Goal: Information Seeking & Learning: Find specific fact

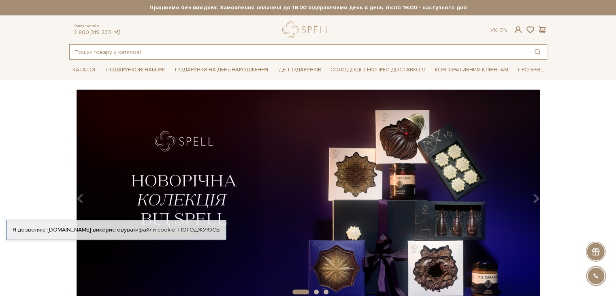
click at [131, 51] on input "text" at bounding box center [299, 52] width 458 height 15
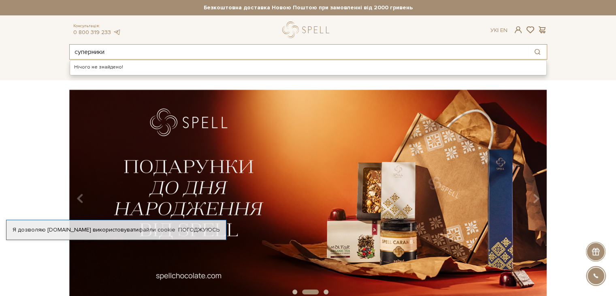
type input "суперники"
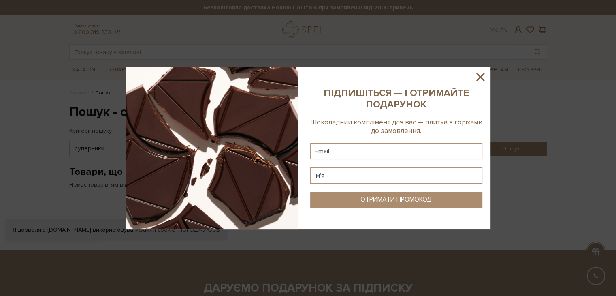
drag, startPoint x: 478, startPoint y: 78, endPoint x: 419, endPoint y: 72, distance: 59.4
click at [474, 78] on icon at bounding box center [480, 77] width 14 height 14
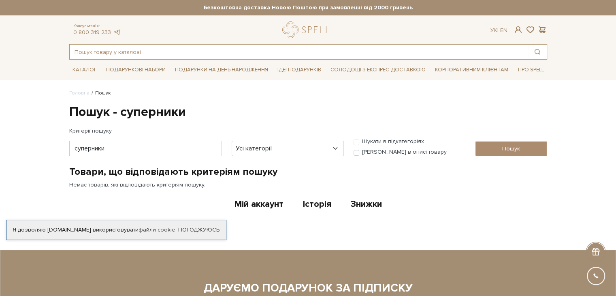
click at [139, 51] on input "text" at bounding box center [299, 52] width 458 height 15
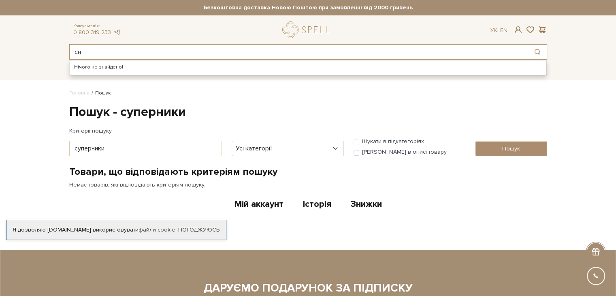
type input "с"
type input "ананас"
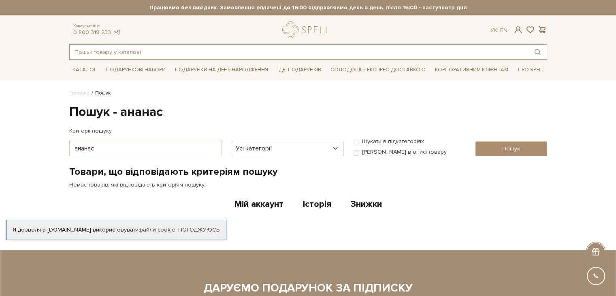
click at [125, 48] on input "text" at bounding box center [299, 52] width 458 height 15
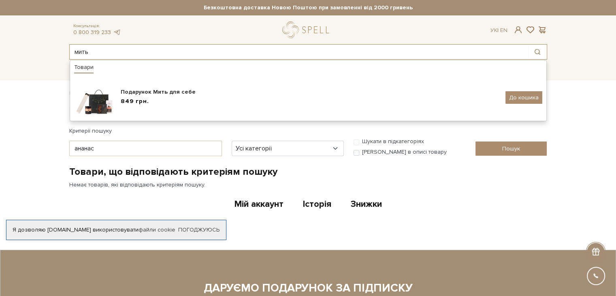
type input "мить"
